Goal: Task Accomplishment & Management: Use online tool/utility

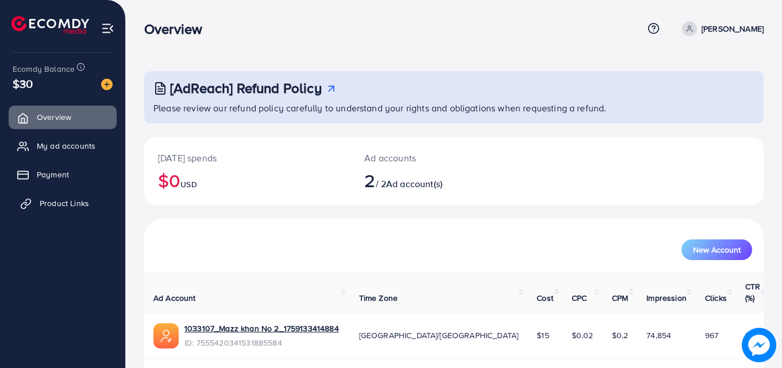
click at [49, 199] on span "Product Links" at bounding box center [64, 203] width 49 height 11
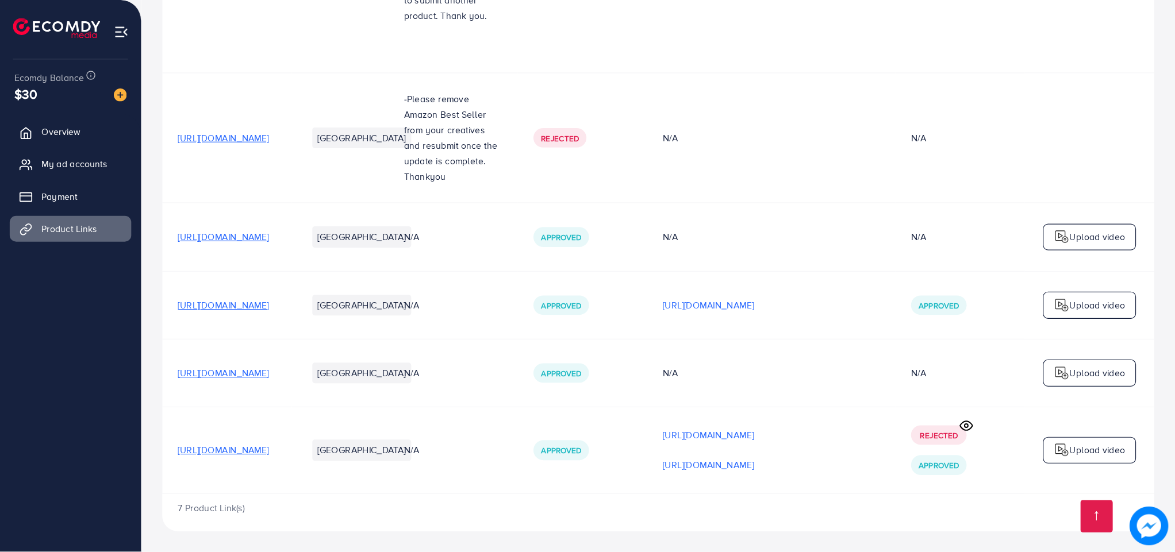
scroll to position [443, 0]
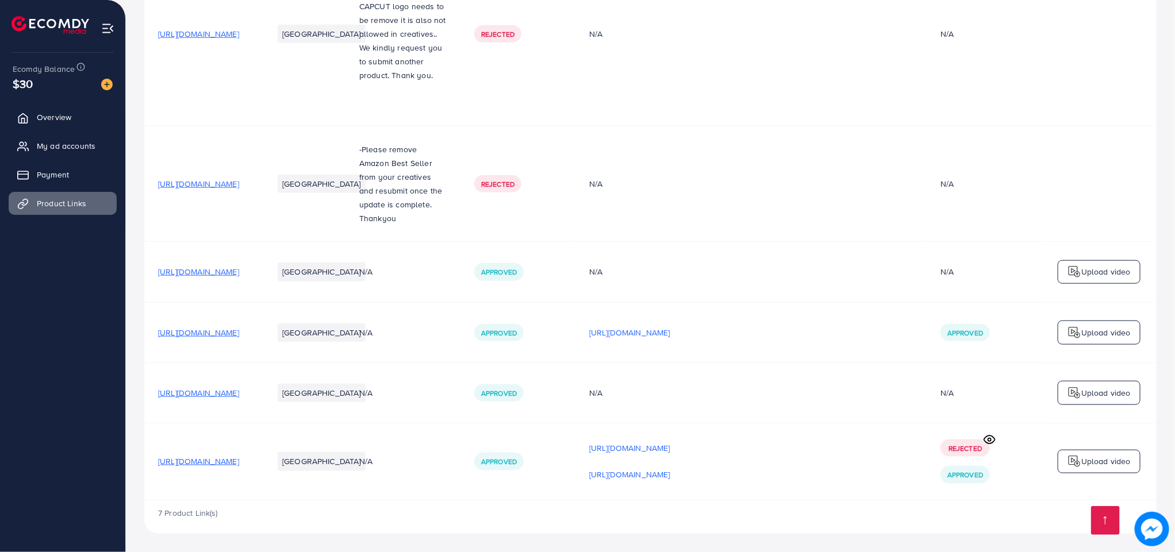
drag, startPoint x: 720, startPoint y: 14, endPoint x: 730, endPoint y: 52, distance: 39.9
click at [730, 52] on td "N/A" at bounding box center [750, 34] width 351 height 184
click at [90, 112] on link "Overview" at bounding box center [63, 117] width 108 height 23
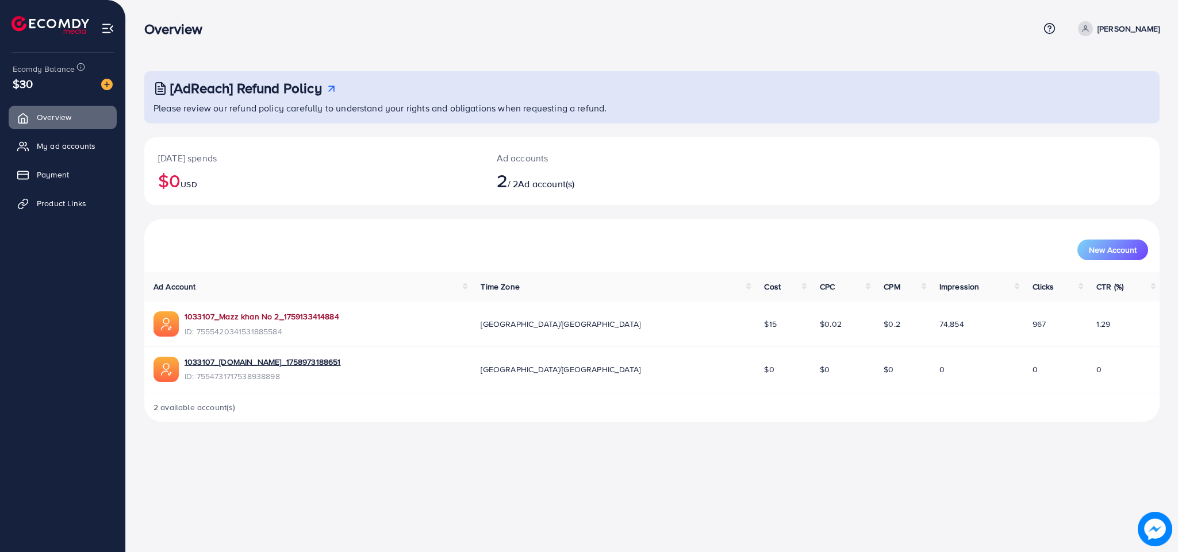
click at [281, 316] on link "1033107_Mazz khan No 2_1759133414884" at bounding box center [261, 316] width 155 height 11
click at [52, 206] on span "Product Links" at bounding box center [64, 203] width 49 height 11
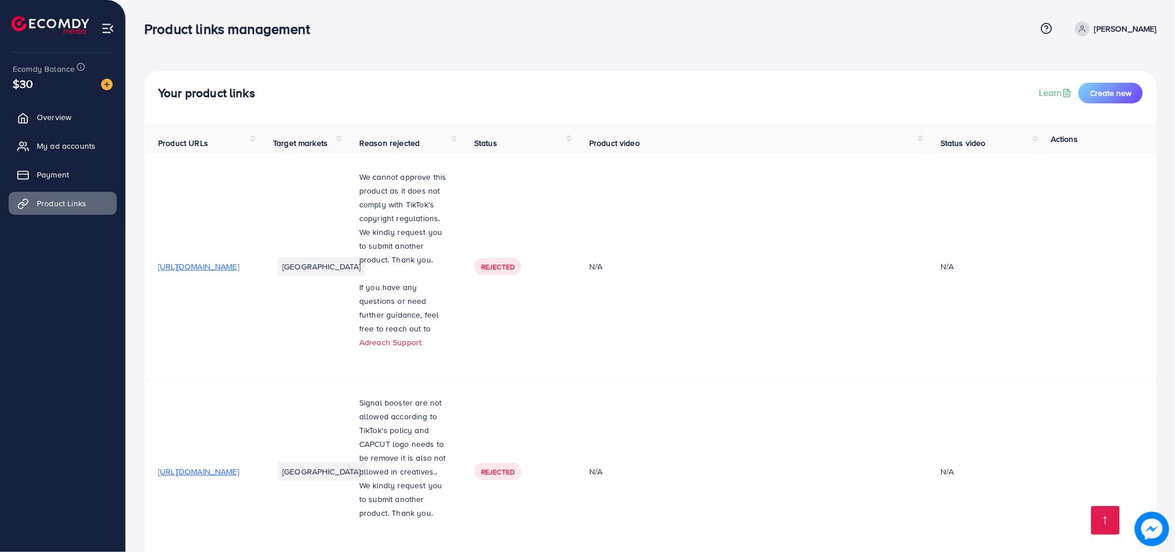
scroll to position [443, 0]
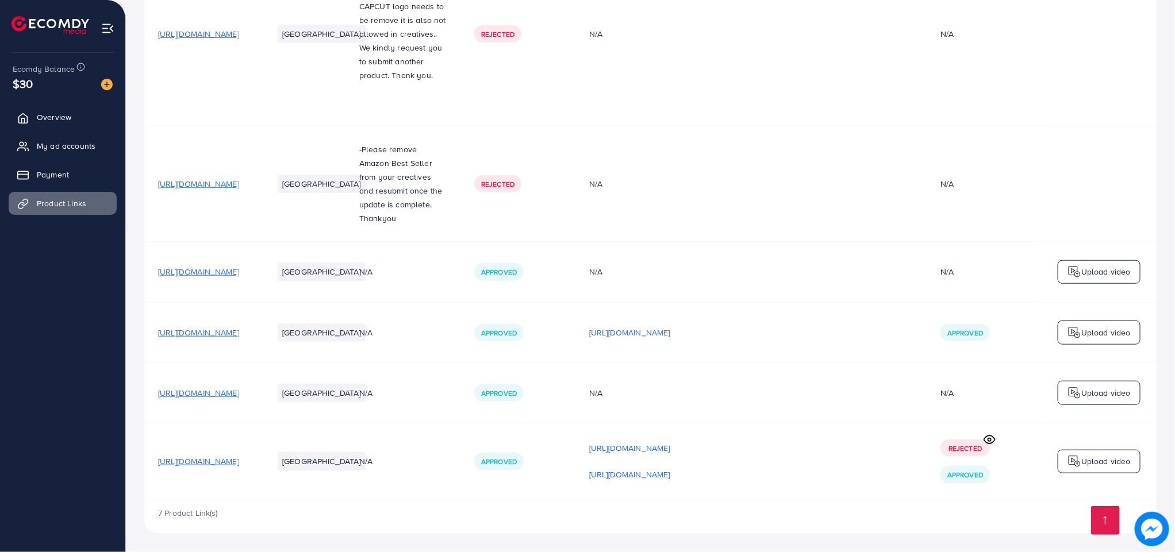
click at [239, 460] on span "[URL][DOMAIN_NAME]" at bounding box center [198, 461] width 81 height 11
click at [239, 462] on span "[URL][DOMAIN_NAME]" at bounding box center [198, 461] width 81 height 11
